Goal: Transaction & Acquisition: Download file/media

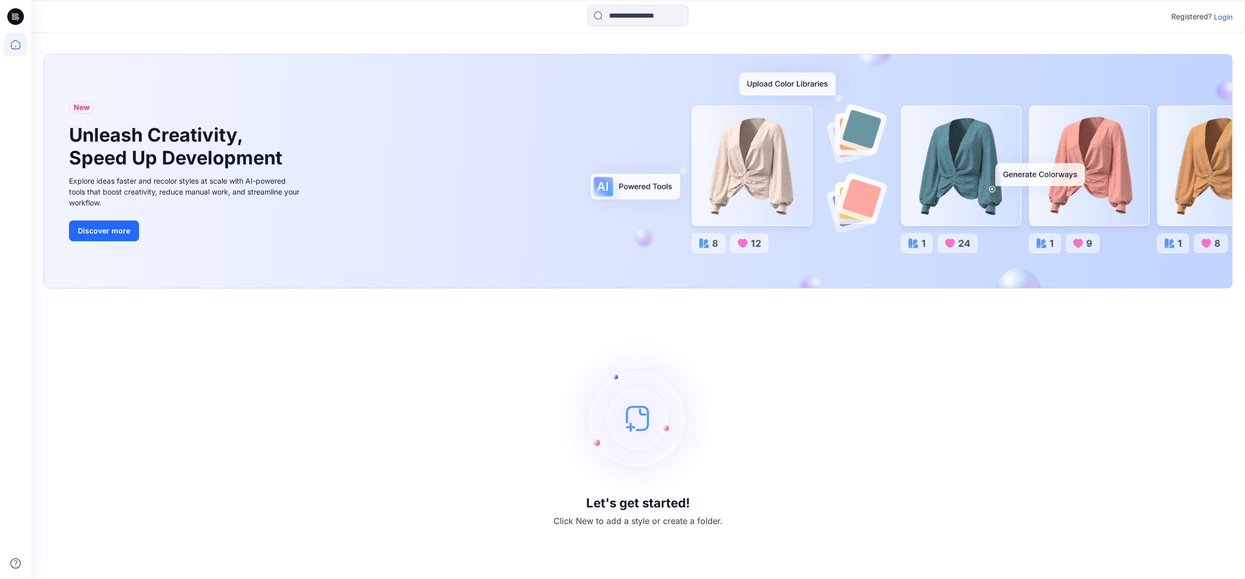
click at [1221, 16] on p "Login" at bounding box center [1223, 16] width 19 height 11
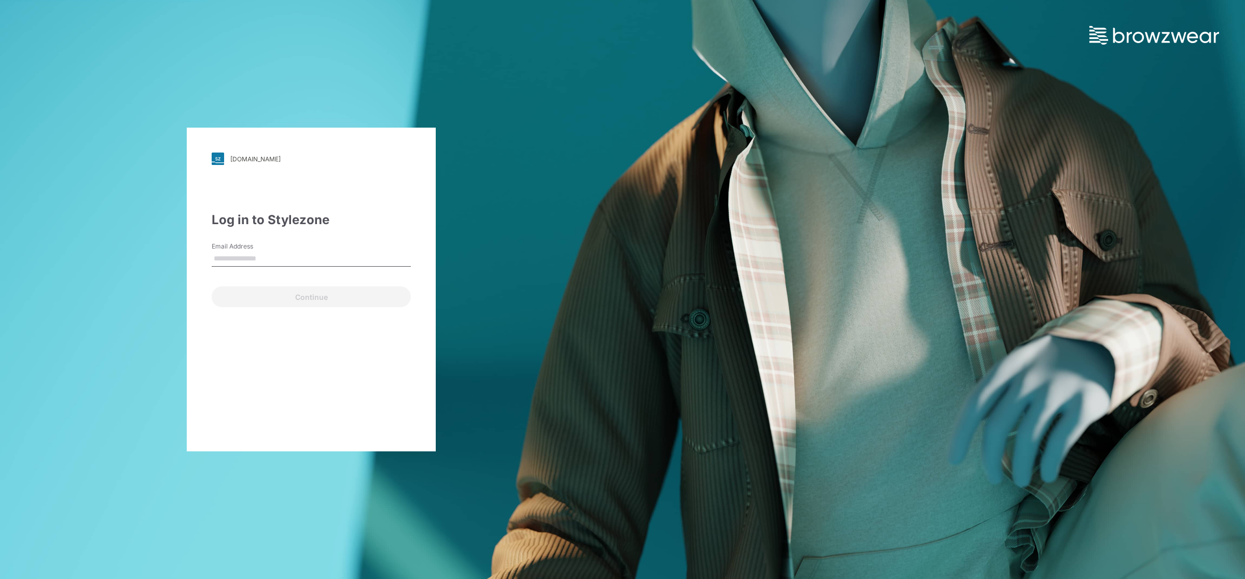
click at [240, 254] on input "Email Address" at bounding box center [311, 259] width 199 height 16
type input "**********"
click at [265, 295] on button "Continue" at bounding box center [311, 296] width 199 height 21
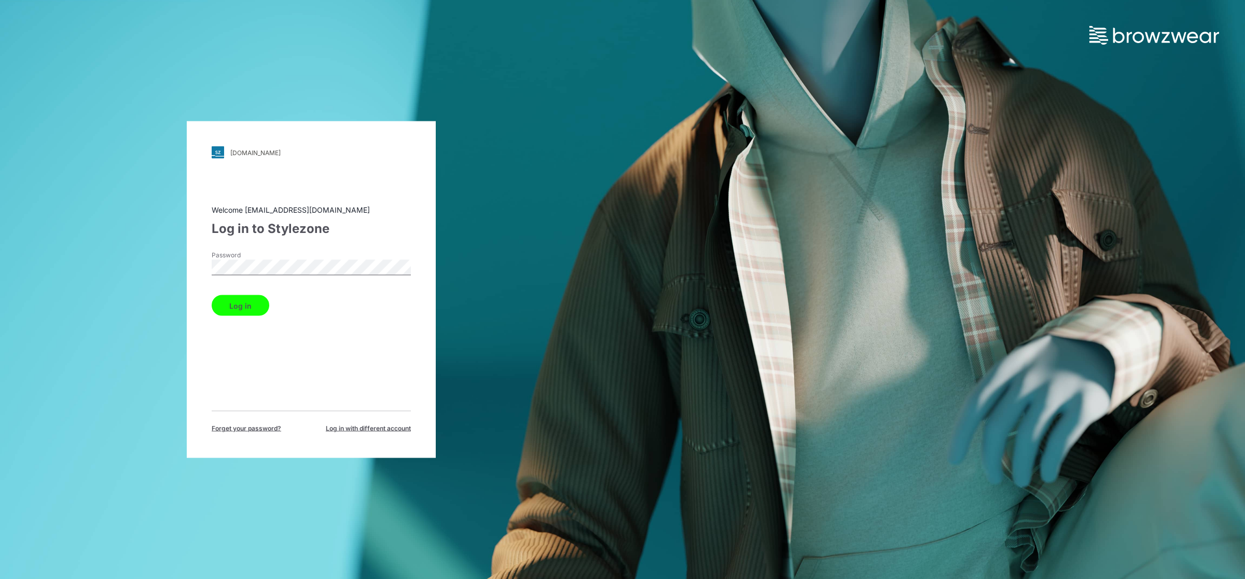
click at [248, 306] on button "Log in" at bounding box center [241, 305] width 58 height 21
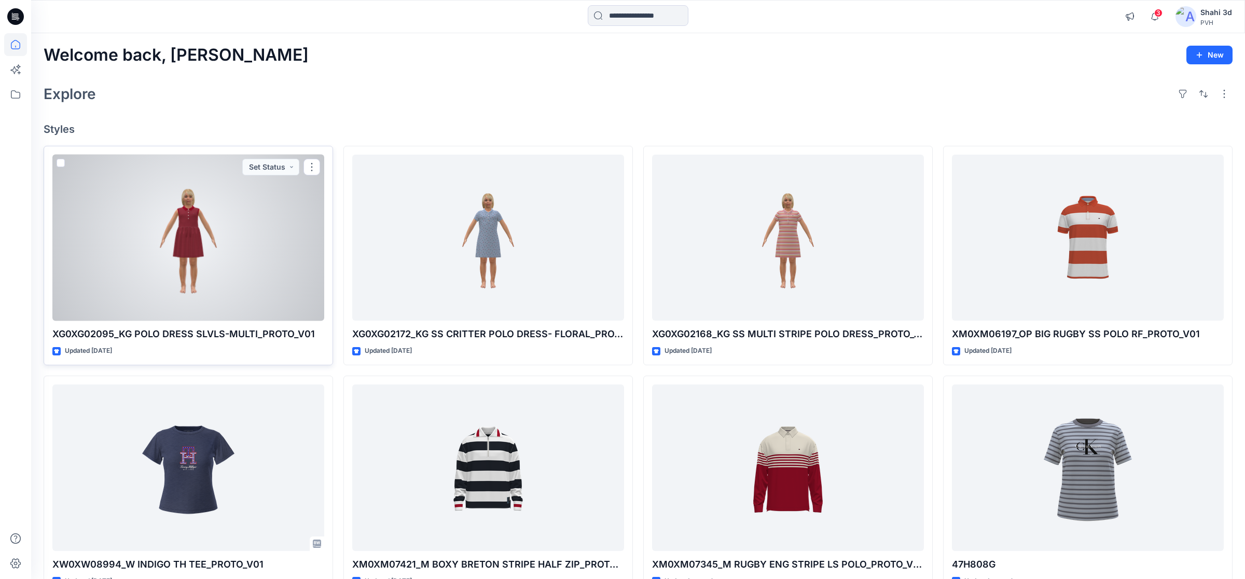
click at [171, 252] on div at bounding box center [188, 238] width 272 height 167
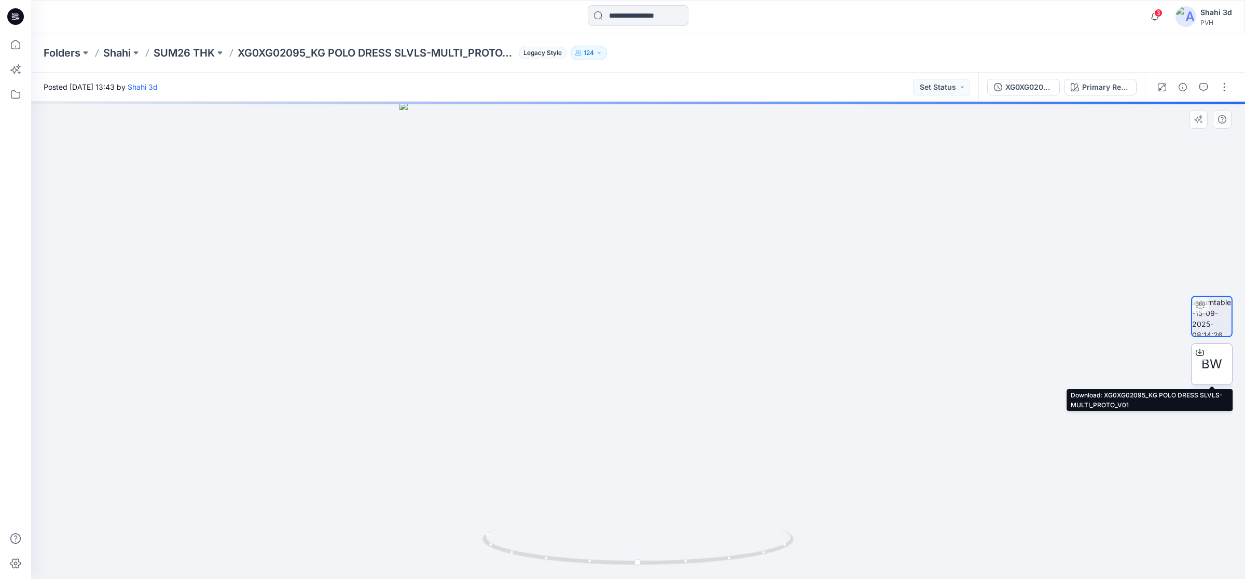
click at [1219, 367] on span "BW" at bounding box center [1211, 364] width 21 height 19
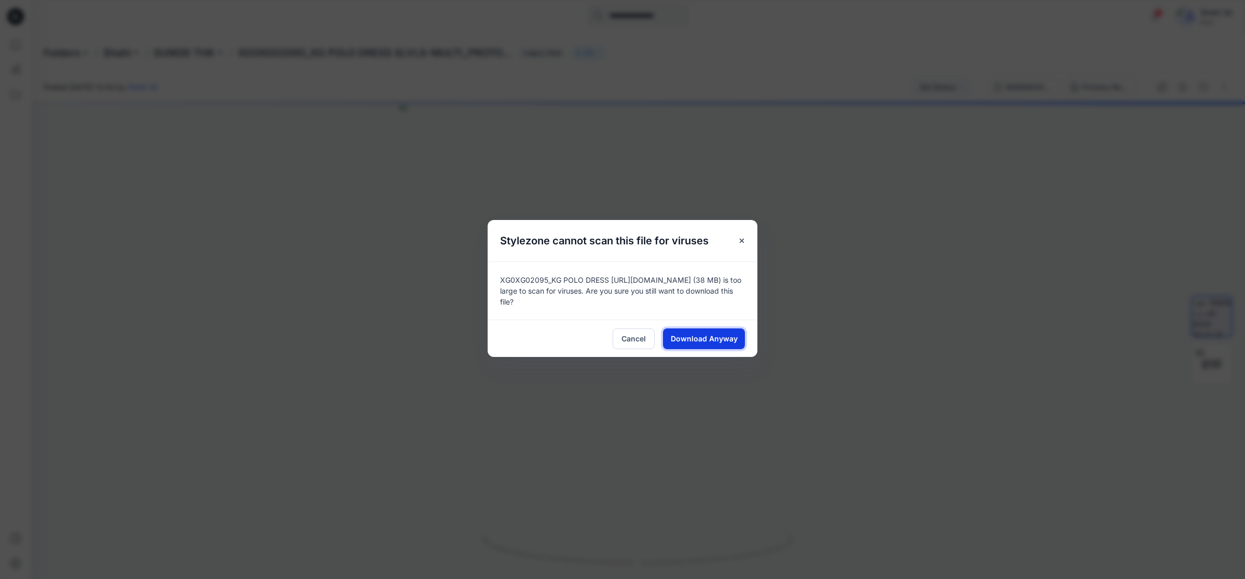
click at [705, 335] on span "Download Anyway" at bounding box center [704, 338] width 67 height 11
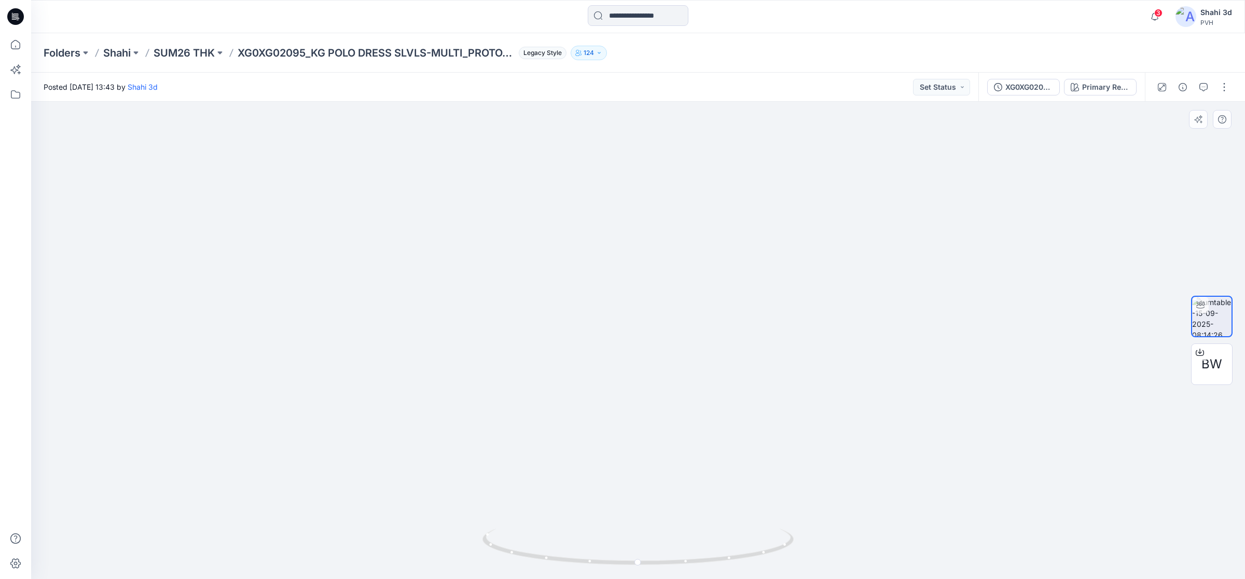
drag, startPoint x: 689, startPoint y: 277, endPoint x: 710, endPoint y: 513, distance: 236.4
click at [710, 513] on img at bounding box center [659, 122] width 1822 height 914
drag, startPoint x: 705, startPoint y: 338, endPoint x: 705, endPoint y: 397, distance: 59.7
click at [705, 397] on img at bounding box center [659, 152] width 1822 height 854
drag, startPoint x: 771, startPoint y: 558, endPoint x: 610, endPoint y: 563, distance: 160.9
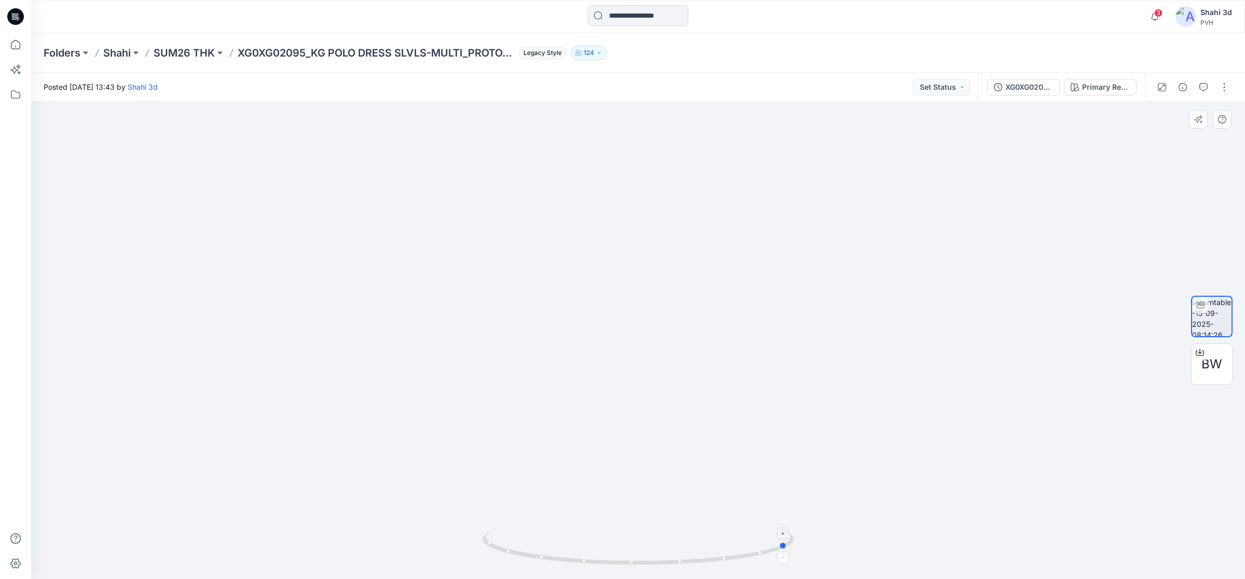
click at [610, 563] on icon at bounding box center [639, 548] width 314 height 39
drag, startPoint x: 732, startPoint y: 564, endPoint x: 627, endPoint y: 522, distance: 113.6
click at [618, 538] on icon at bounding box center [639, 548] width 314 height 39
drag, startPoint x: 567, startPoint y: 409, endPoint x: 578, endPoint y: 205, distance: 204.2
click at [578, 205] on img at bounding box center [670, 50] width 1822 height 1058
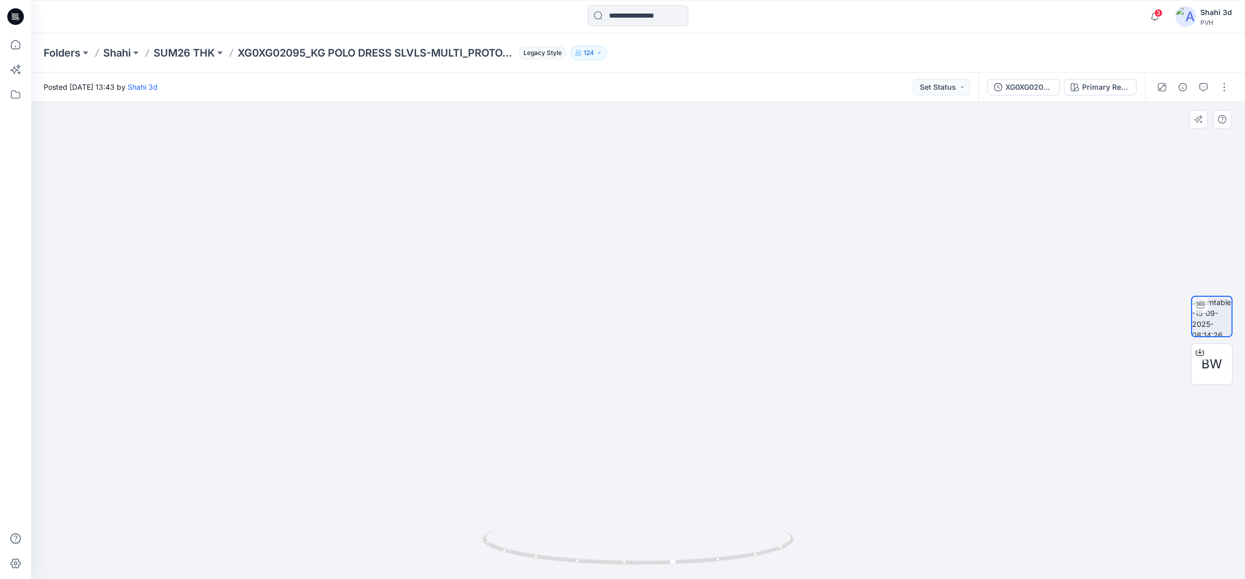
drag, startPoint x: 646, startPoint y: 231, endPoint x: 602, endPoint y: 437, distance: 211.1
click at [602, 437] on img at bounding box center [626, 153] width 1822 height 852
click at [757, 563] on icon at bounding box center [639, 548] width 314 height 39
click at [1199, 353] on icon at bounding box center [1200, 352] width 8 height 8
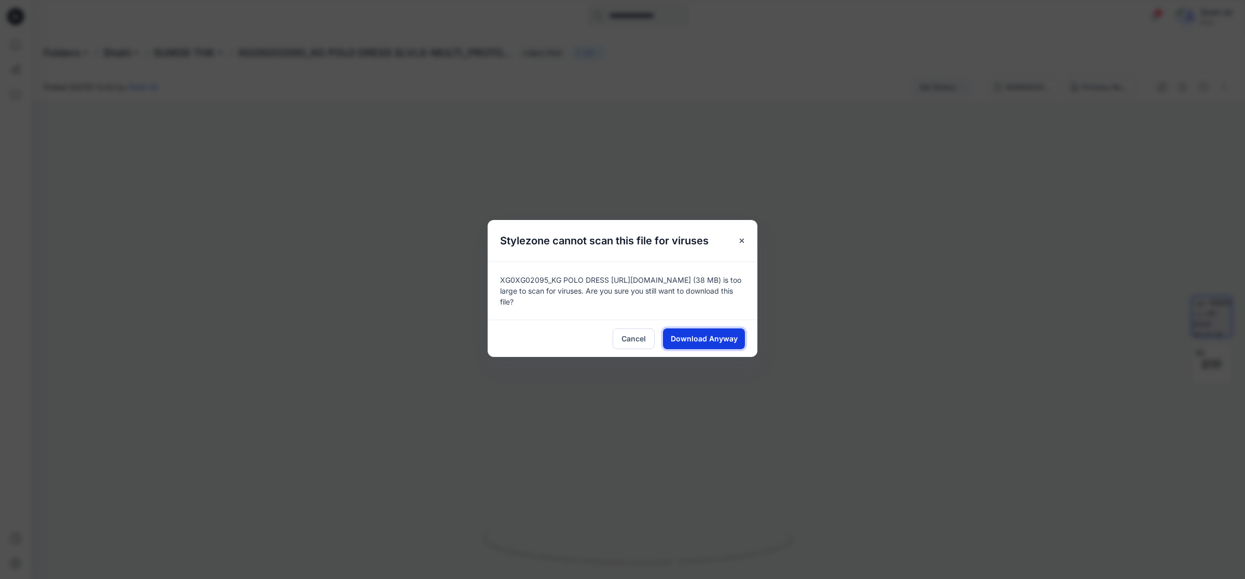
click at [711, 340] on span "Download Anyway" at bounding box center [704, 338] width 67 height 11
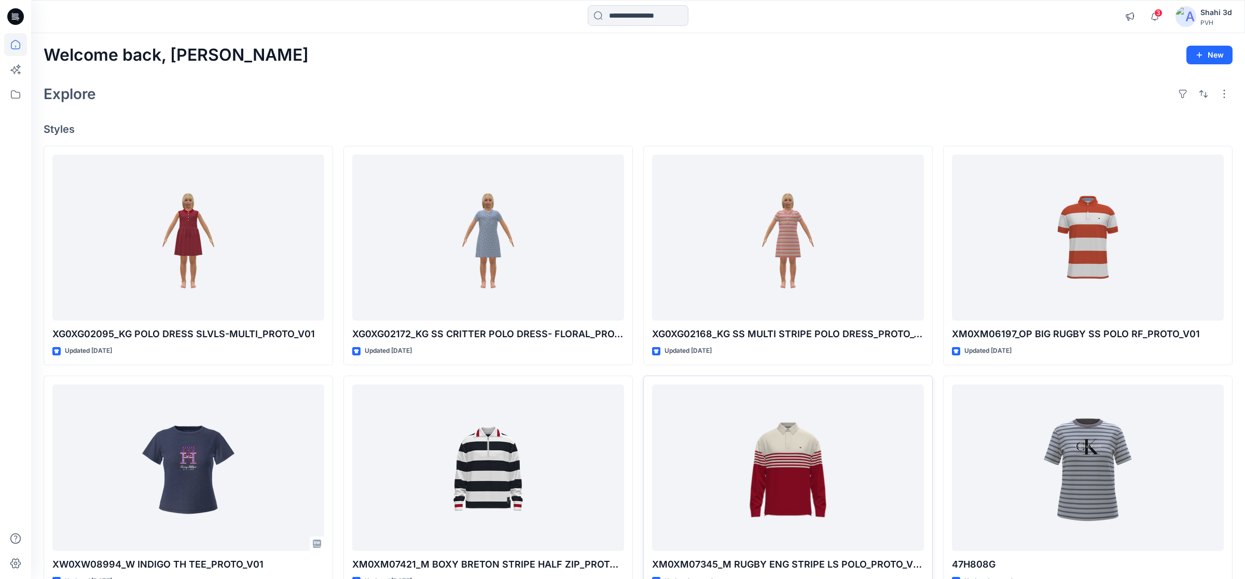
click at [881, 478] on div at bounding box center [788, 467] width 272 height 167
